Goal: Task Accomplishment & Management: Manage account settings

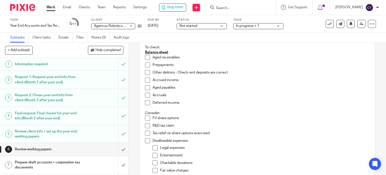
scroll to position [25, 0]
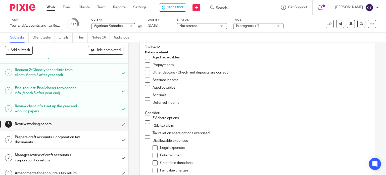
click at [71, 138] on h1 "Prepare draft accounts + corporation tax documents" at bounding box center [48, 139] width 66 height 13
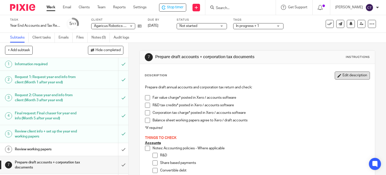
click at [338, 76] on button "Edit description" at bounding box center [351, 75] width 35 height 8
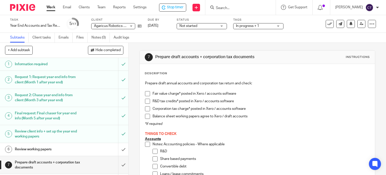
drag, startPoint x: 137, startPoint y: 69, endPoint x: 143, endPoint y: 77, distance: 9.5
click at [137, 70] on div "7 Prepare draft accounts + corporation tax documents Instructions Description P…" at bounding box center [257, 109] width 257 height 132
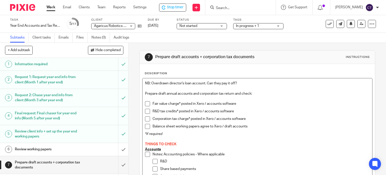
drag, startPoint x: 239, startPoint y: 82, endPoint x: 133, endPoint y: 82, distance: 106.0
click at [133, 82] on div "7 Prepare draft accounts + corporation tax documents Instructions Description N…" at bounding box center [257, 109] width 257 height 132
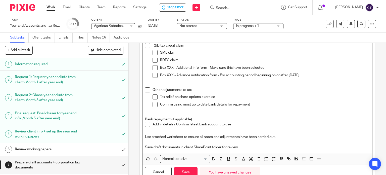
scroll to position [245, 0]
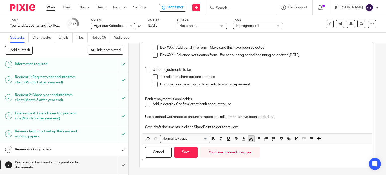
click at [250, 138] on polyline "button" at bounding box center [251, 139] width 2 height 2
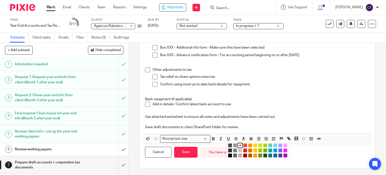
click at [253, 145] on li "color:#FCDC00" at bounding box center [255, 145] width 4 height 4
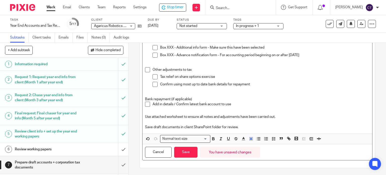
click at [230, 95] on p at bounding box center [257, 93] width 225 height 5
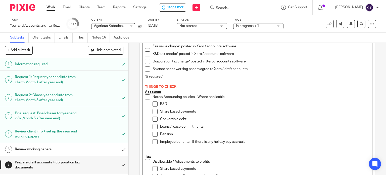
scroll to position [0, 0]
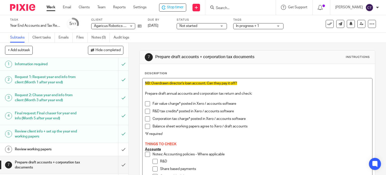
click at [204, 82] on span "NB: Overdrawn director's loan account. Can they pay it off?" at bounding box center [191, 83] width 92 height 4
click at [279, 83] on p "NB: Overdrawn director's loan account will need an s455 form. Can they pay it o…" at bounding box center [257, 83] width 225 height 5
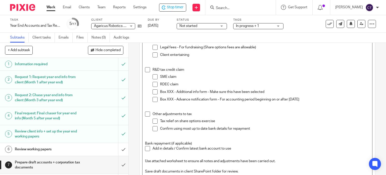
scroll to position [245, 0]
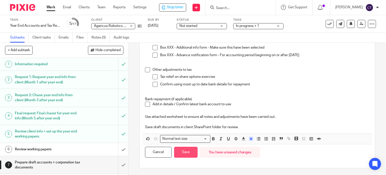
click at [186, 148] on button "Save" at bounding box center [185, 151] width 23 height 11
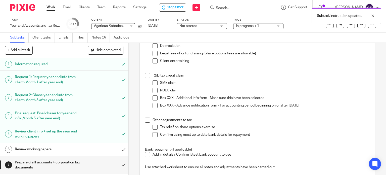
scroll to position [224, 0]
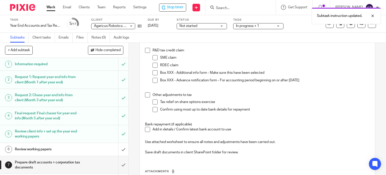
click at [57, 146] on h1 "Review working papers" at bounding box center [48, 149] width 66 height 8
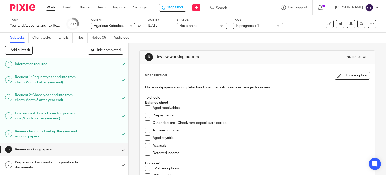
click at [148, 108] on span at bounding box center [147, 107] width 5 height 5
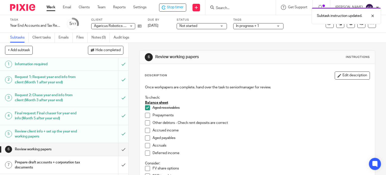
click at [145, 116] on span at bounding box center [147, 114] width 5 height 5
click at [146, 122] on span at bounding box center [147, 122] width 5 height 5
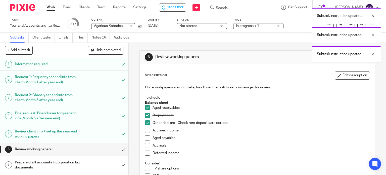
click at [145, 128] on span at bounding box center [147, 130] width 5 height 5
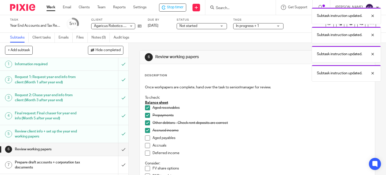
click at [145, 136] on span at bounding box center [147, 137] width 5 height 5
click at [146, 145] on span at bounding box center [147, 145] width 5 height 5
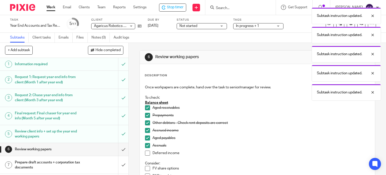
click at [145, 153] on span at bounding box center [147, 152] width 5 height 5
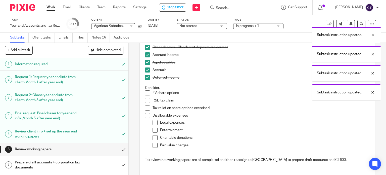
click at [147, 93] on span at bounding box center [147, 92] width 5 height 5
click at [145, 99] on span at bounding box center [147, 100] width 5 height 5
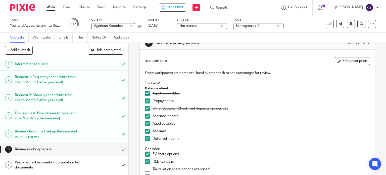
scroll to position [0, 0]
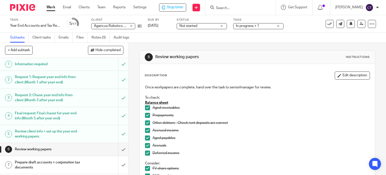
drag, startPoint x: 42, startPoint y: 164, endPoint x: 45, endPoint y: 164, distance: 3.0
click at [42, 164] on h1 "Prepare draft accounts + corporation tax documents" at bounding box center [48, 164] width 66 height 13
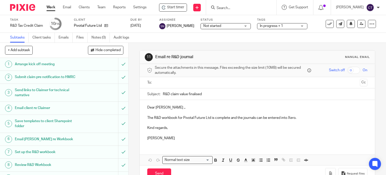
scroll to position [101, 0]
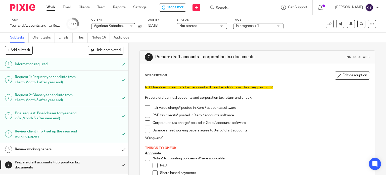
drag, startPoint x: 335, startPoint y: 76, endPoint x: 310, endPoint y: 79, distance: 25.3
click at [336, 76] on button "Edit description" at bounding box center [351, 75] width 35 height 8
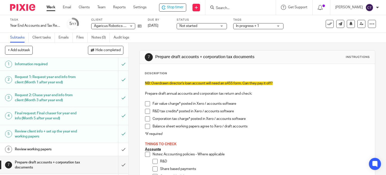
click at [274, 83] on p "NB: Overdrawn director's loan account will need an s455 form. Can they pay it o…" at bounding box center [257, 83] width 225 height 5
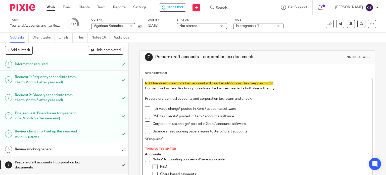
click at [186, 86] on p "Convertible loan and Rockiong horse loan disclosures needed - both due within 1…" at bounding box center [257, 88] width 225 height 5
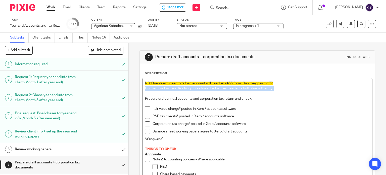
drag, startPoint x: 273, startPoint y: 87, endPoint x: 142, endPoint y: 90, distance: 131.4
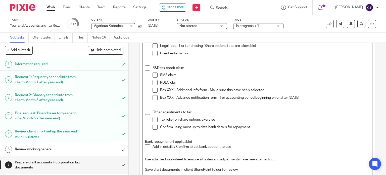
scroll to position [250, 0]
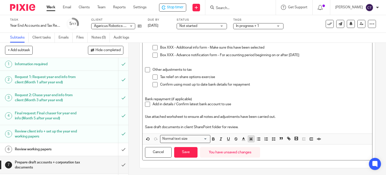
click at [250, 139] on icon "button" at bounding box center [251, 138] width 5 height 5
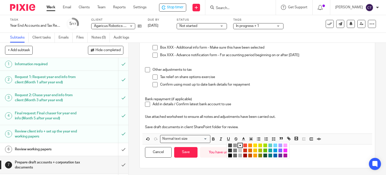
click at [268, 145] on li "color:#68CCCA" at bounding box center [270, 145] width 4 height 4
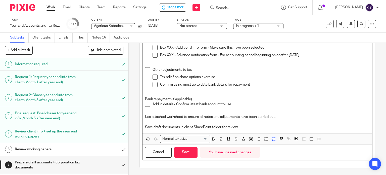
click at [244, 91] on div "Other adjustments to tax Tax relief on share options exercise Confirm using mos…" at bounding box center [260, 79] width 217 height 24
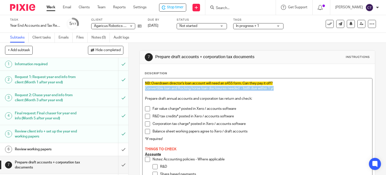
drag, startPoint x: 280, startPoint y: 88, endPoint x: 140, endPoint y: 89, distance: 140.1
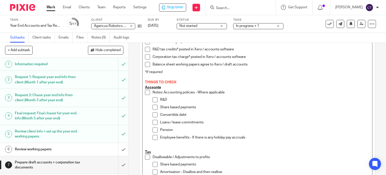
scroll to position [250, 0]
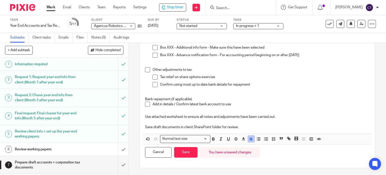
click at [250, 139] on line "button" at bounding box center [250, 139] width 1 height 0
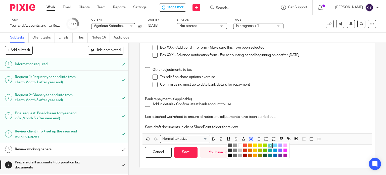
click at [274, 144] on li "color:#73D8FF" at bounding box center [275, 145] width 4 height 4
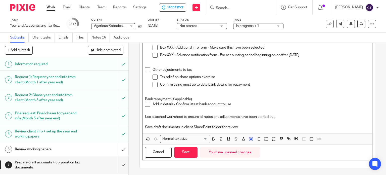
click at [257, 103] on p "Add in details / Confirm latest bank account to use" at bounding box center [260, 103] width 217 height 5
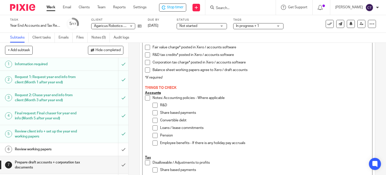
scroll to position [0, 0]
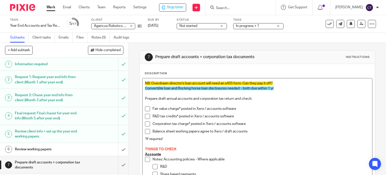
click at [173, 115] on p "R&D tax credits* posted in Xero / accounts software" at bounding box center [260, 116] width 217 height 5
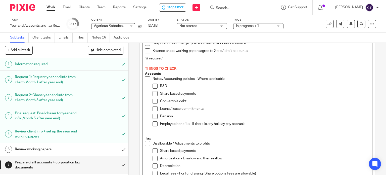
scroll to position [250, 0]
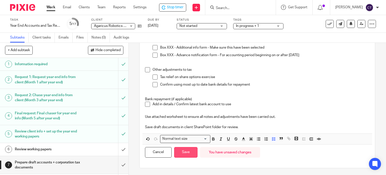
click at [180, 151] on button "Save" at bounding box center [185, 152] width 23 height 11
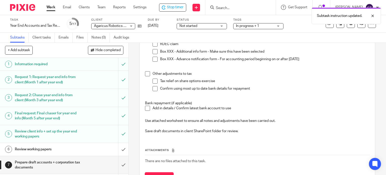
scroll to position [254, 0]
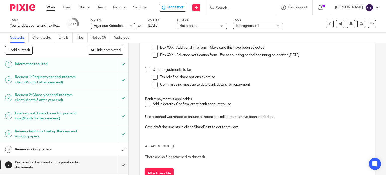
click at [328, 89] on div "Other adjustments to tax Tax relief on share options exercise Confirm using mos…" at bounding box center [260, 79] width 217 height 24
click at [172, 8] on span "Stop timer" at bounding box center [175, 7] width 17 height 5
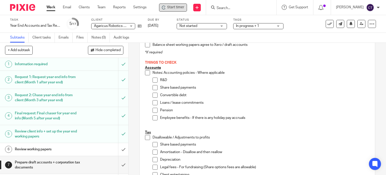
scroll to position [53, 0]
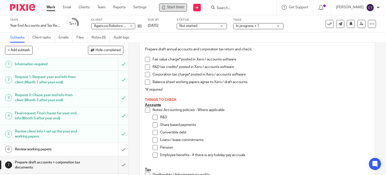
click at [25, 149] on h1 "Review working papers" at bounding box center [48, 149] width 66 height 8
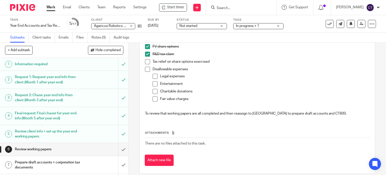
scroll to position [127, 0]
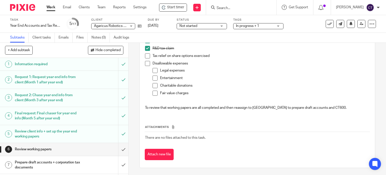
click at [145, 61] on span at bounding box center [147, 63] width 5 height 5
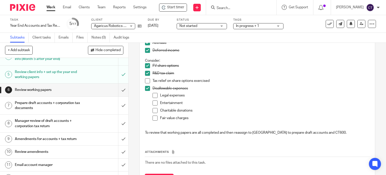
scroll to position [50, 0]
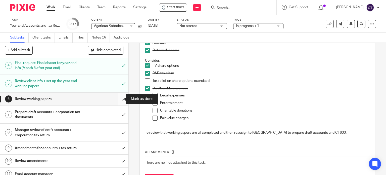
click at [118, 97] on input "submit" at bounding box center [64, 98] width 128 height 13
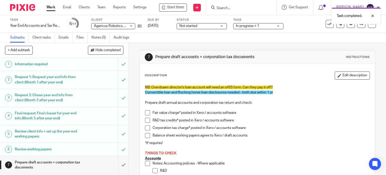
click at [250, 26] on span "In progress + 1" at bounding box center [247, 26] width 23 height 4
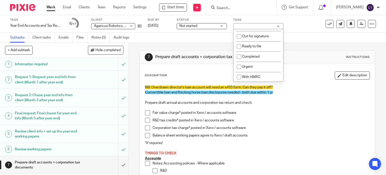
scroll to position [107, 0]
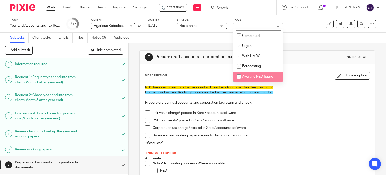
click at [238, 76] on input "checkbox" at bounding box center [239, 77] width 10 height 10
checkbox input "true"
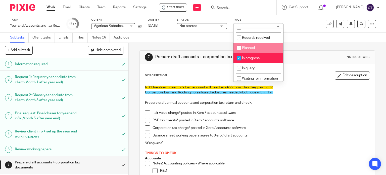
scroll to position [0, 0]
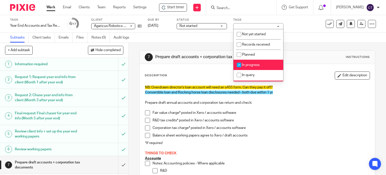
click at [297, 90] on p "Convertible loan and Rocking horse loan disclosures needed - both due within 1 …" at bounding box center [257, 92] width 225 height 5
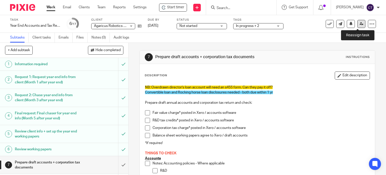
click at [359, 23] on icon at bounding box center [361, 24] width 4 height 4
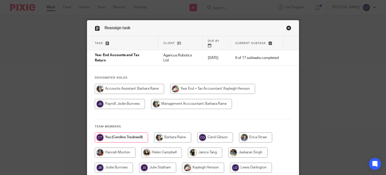
click at [180, 84] on input "radio" at bounding box center [212, 89] width 85 height 10
radio input "true"
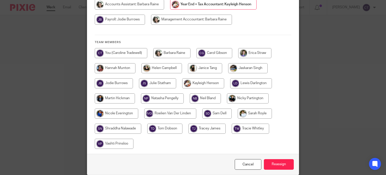
scroll to position [100, 0]
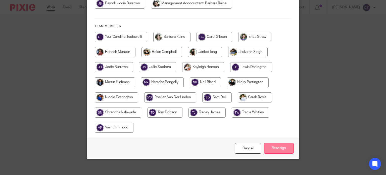
click at [282, 145] on input "Reassign" at bounding box center [279, 148] width 30 height 11
